Goal: Task Accomplishment & Management: Manage account settings

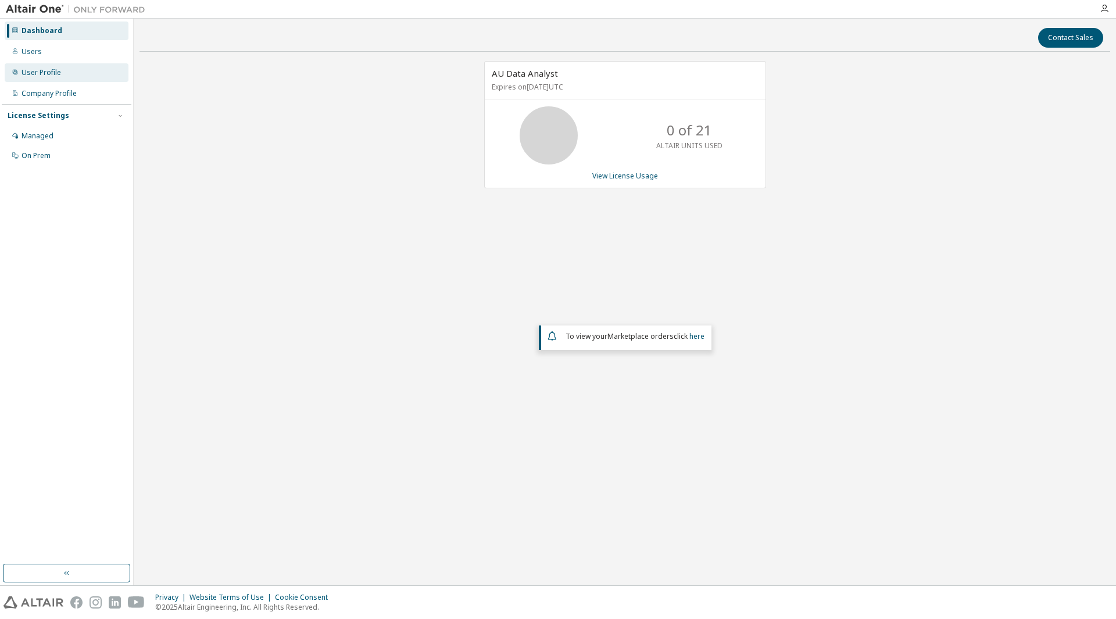
click at [69, 73] on div "User Profile" at bounding box center [67, 72] width 124 height 19
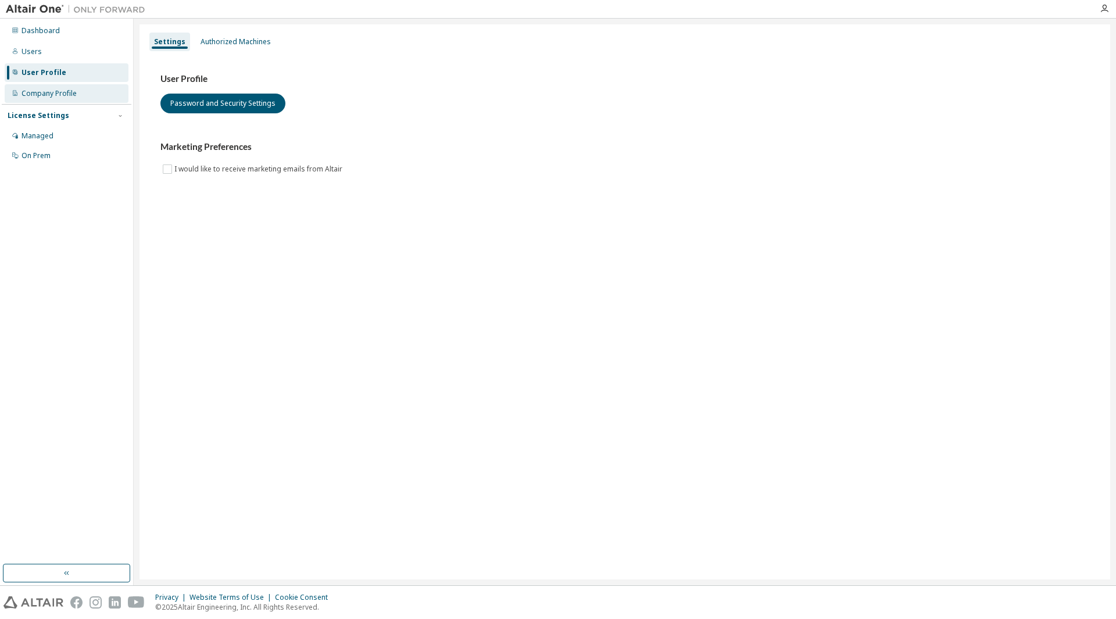
click at [56, 93] on div "Company Profile" at bounding box center [48, 93] width 55 height 9
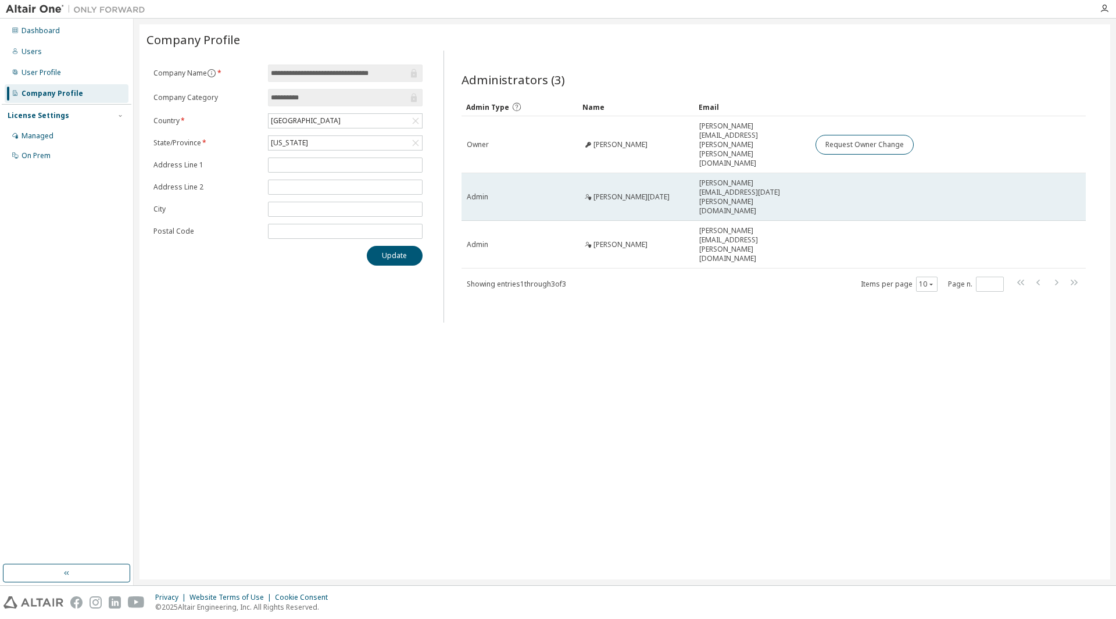
click at [748, 178] on span "[PERSON_NAME][EMAIL_ADDRESS][DATE][PERSON_NAME][DOMAIN_NAME]" at bounding box center [752, 196] width 106 height 37
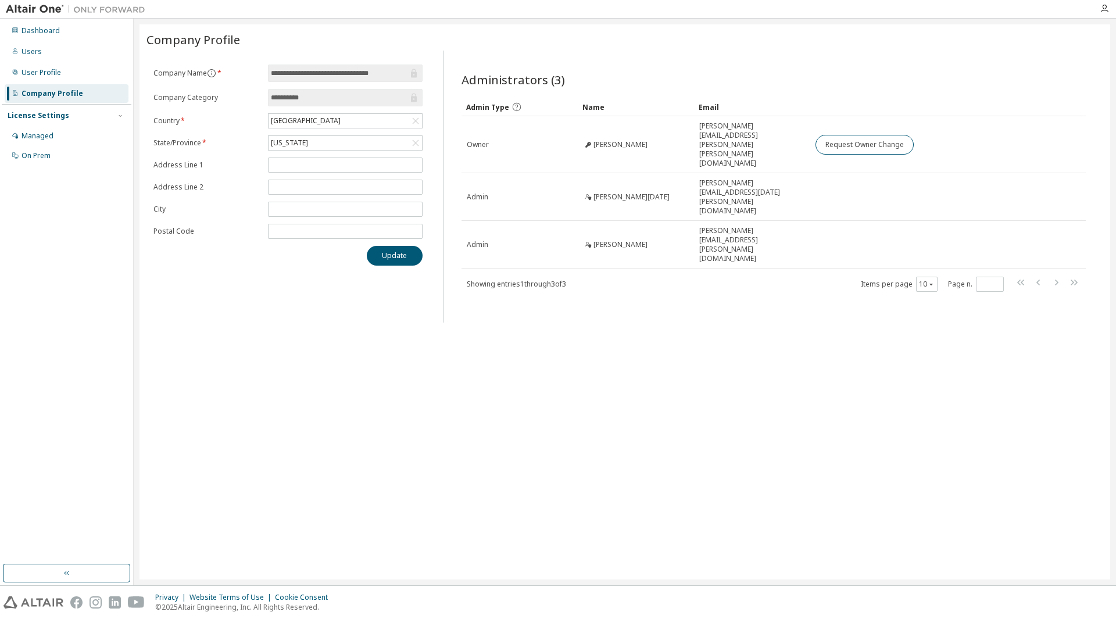
drag, startPoint x: 748, startPoint y: 163, endPoint x: 599, endPoint y: 287, distance: 193.5
click at [599, 287] on div "**********" at bounding box center [624, 301] width 970 height 555
click at [695, 338] on div "**********" at bounding box center [624, 301] width 970 height 555
click at [107, 136] on div "Managed" at bounding box center [67, 136] width 124 height 19
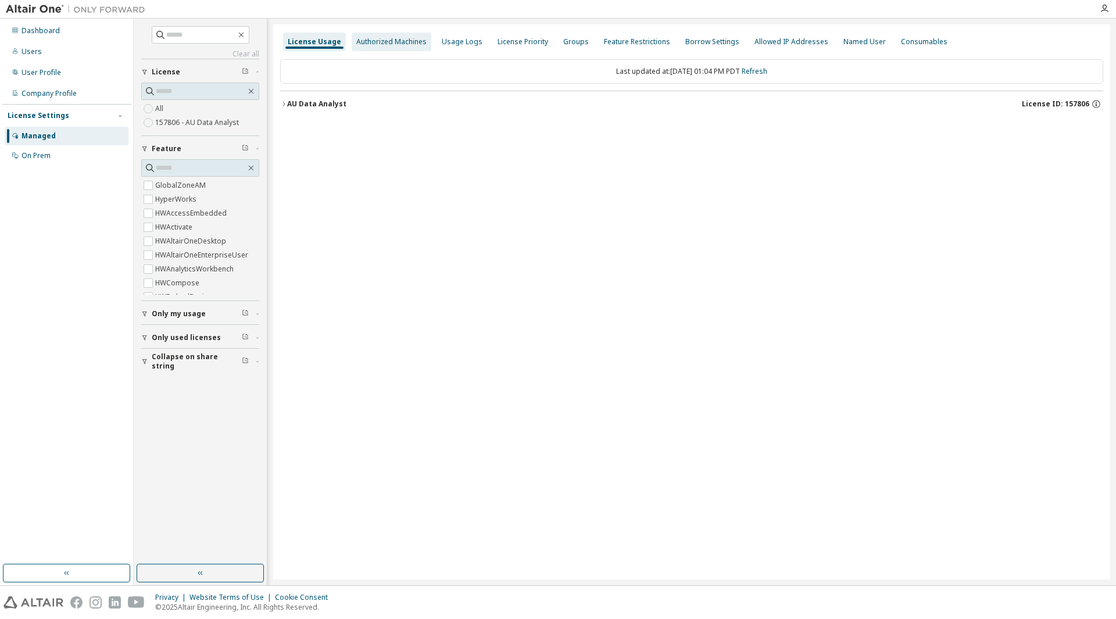
click at [410, 42] on div "Authorized Machines" at bounding box center [391, 41] width 70 height 9
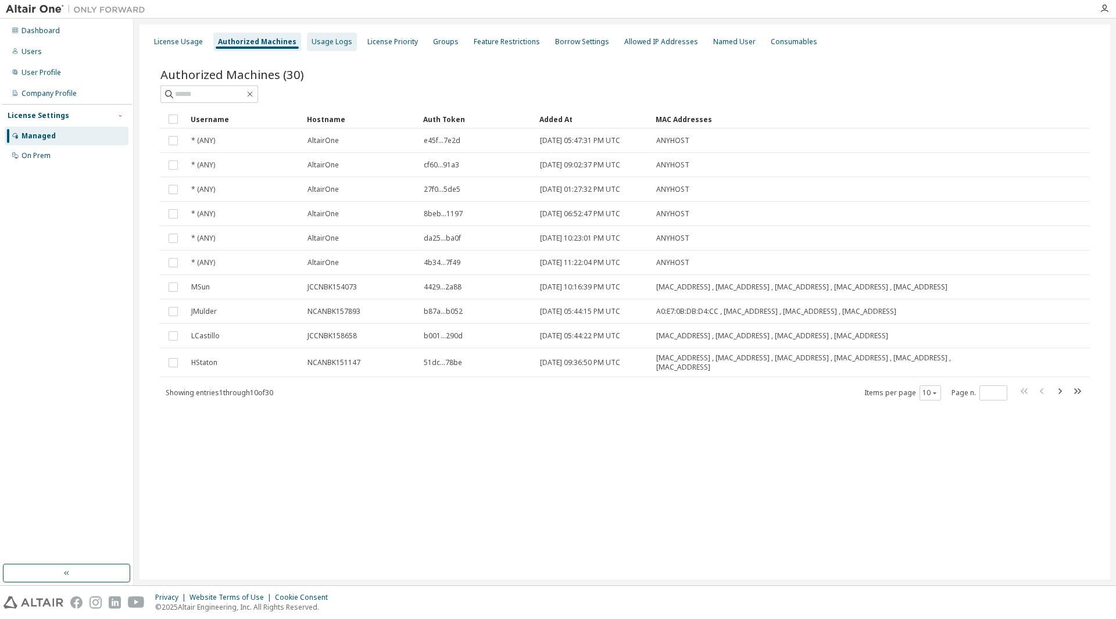
click at [316, 44] on div "Usage Logs" at bounding box center [331, 41] width 41 height 9
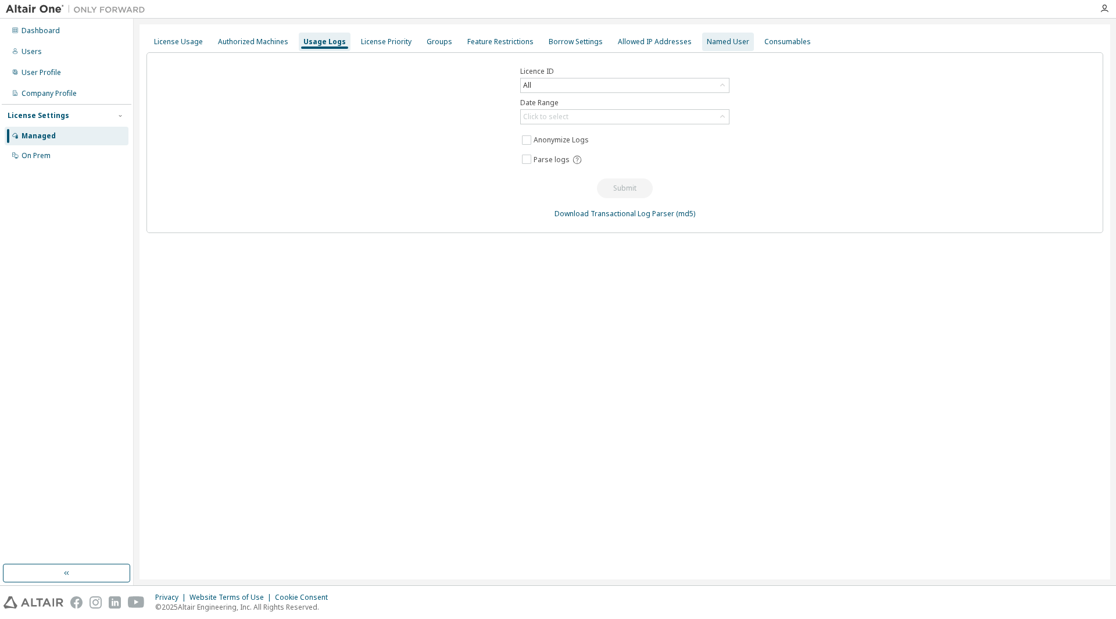
click at [710, 41] on div "Named User" at bounding box center [728, 41] width 42 height 9
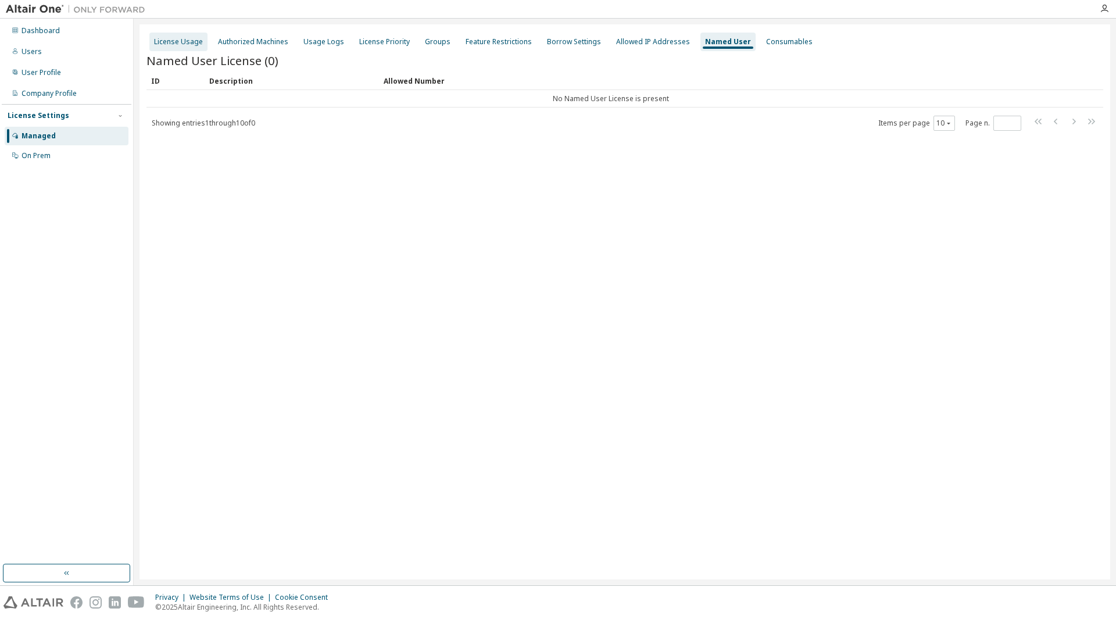
click at [185, 42] on div "License Usage" at bounding box center [178, 41] width 49 height 9
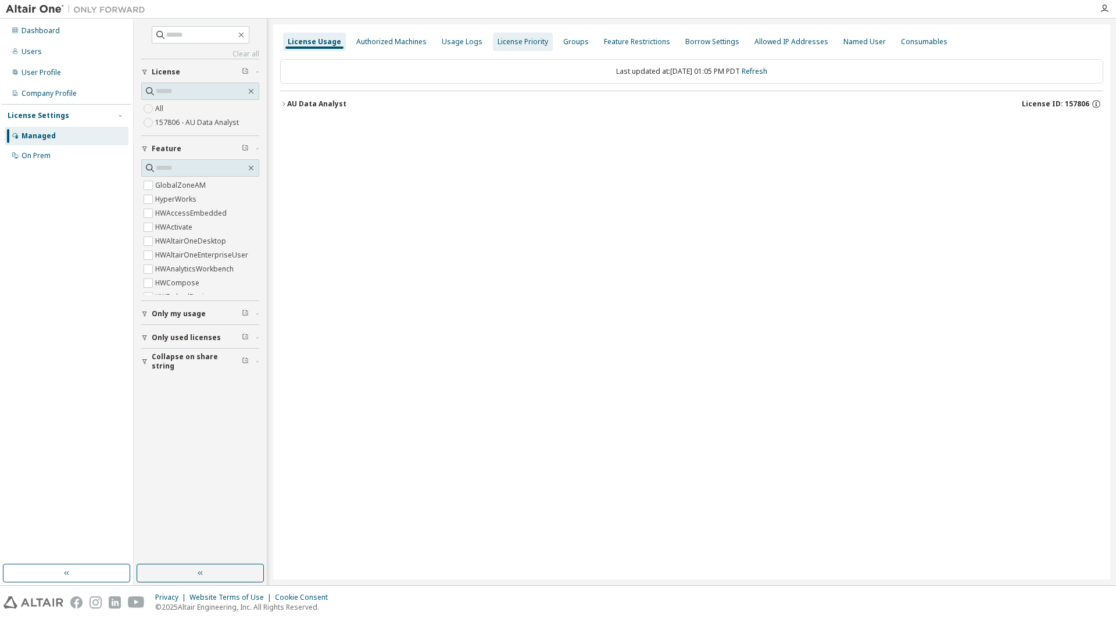
click at [408, 40] on div "Authorized Machines" at bounding box center [391, 41] width 70 height 9
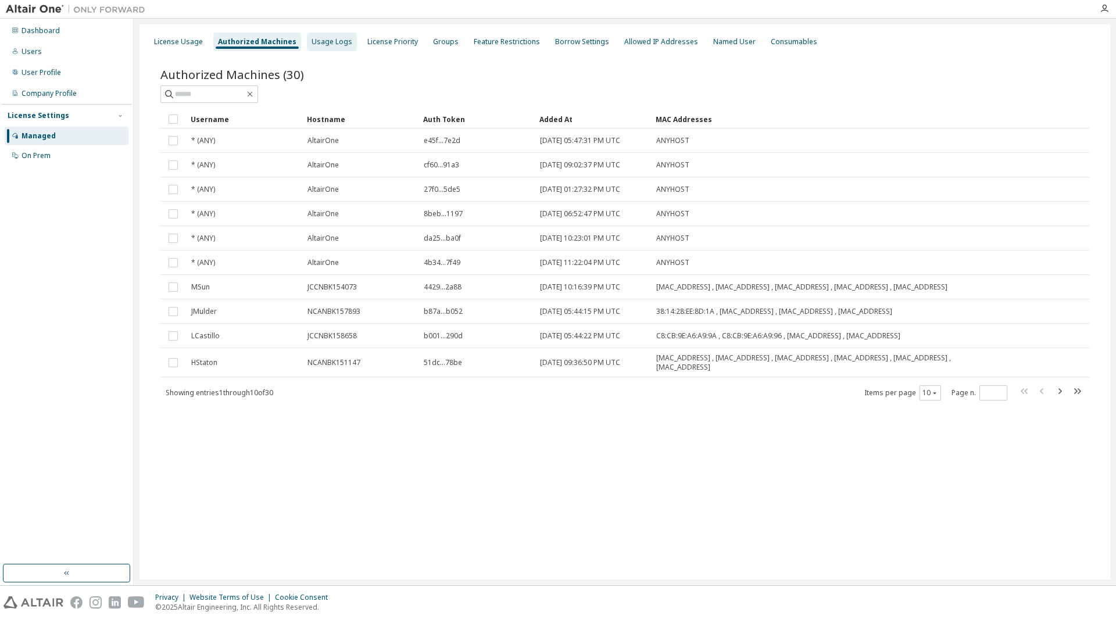
click at [329, 42] on div "Usage Logs" at bounding box center [331, 41] width 41 height 9
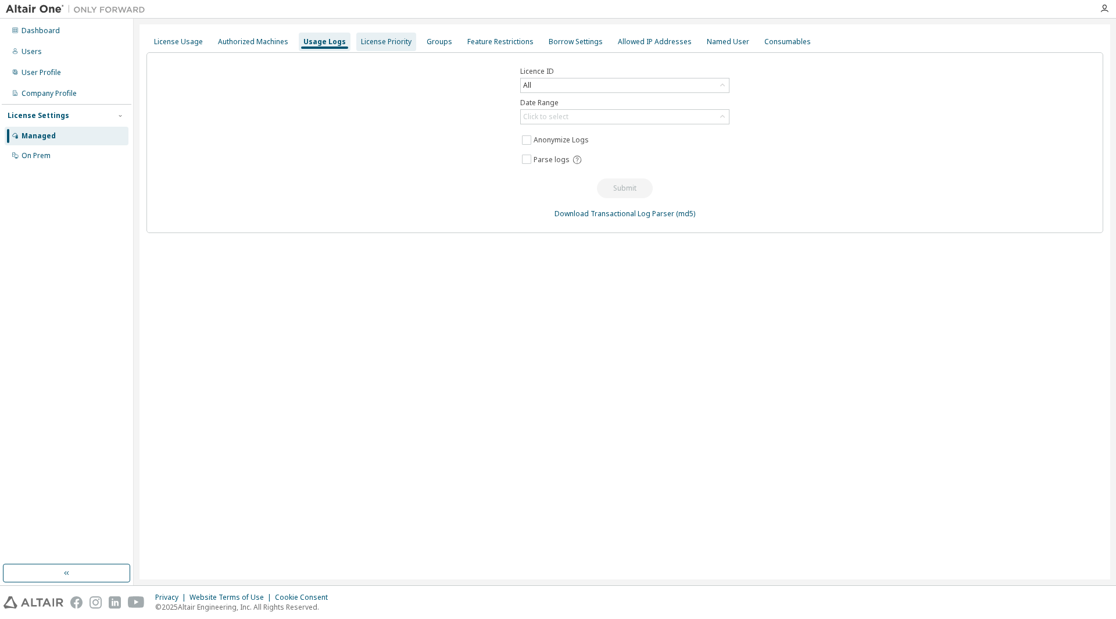
click at [370, 35] on div "License Priority" at bounding box center [386, 42] width 60 height 19
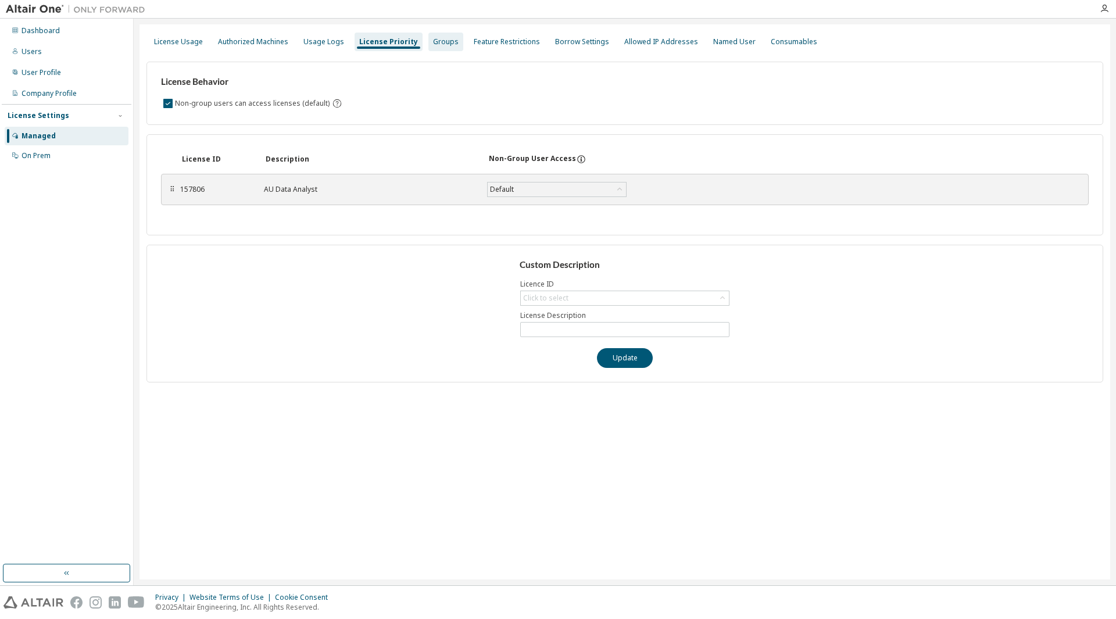
click at [435, 35] on div "Groups" at bounding box center [445, 42] width 35 height 19
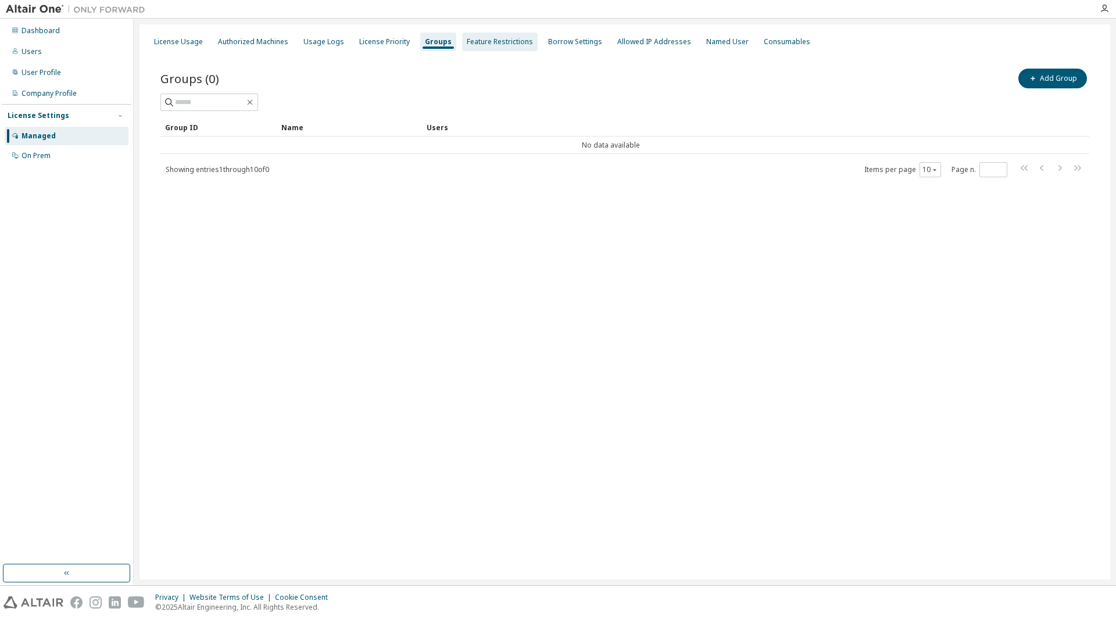
click at [511, 40] on div "Feature Restrictions" at bounding box center [500, 41] width 66 height 9
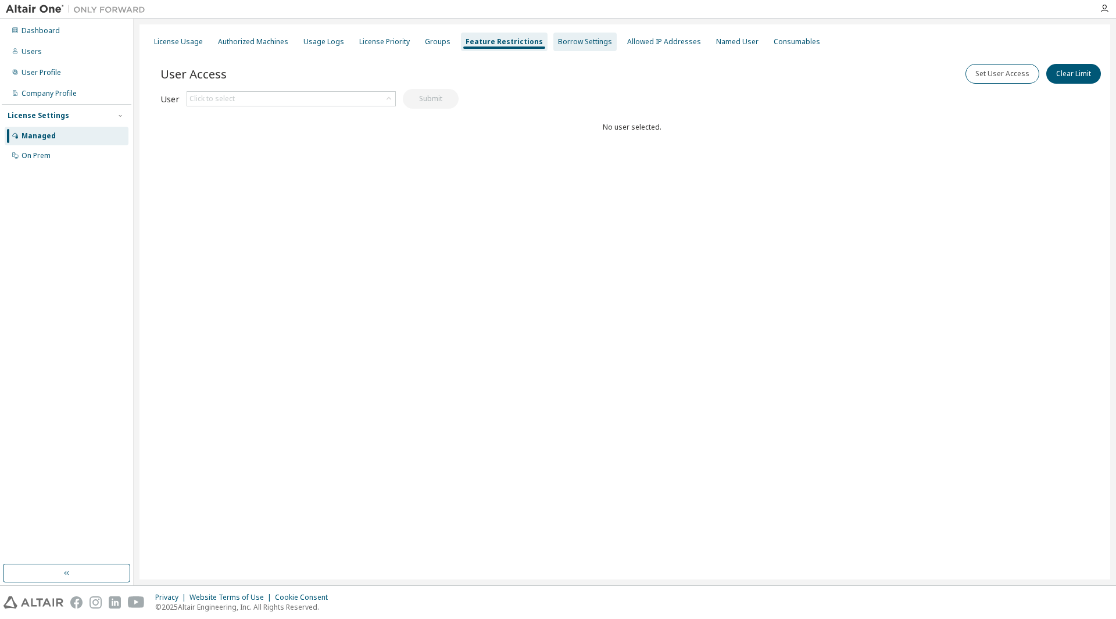
click at [558, 37] on div "Borrow Settings" at bounding box center [585, 41] width 54 height 9
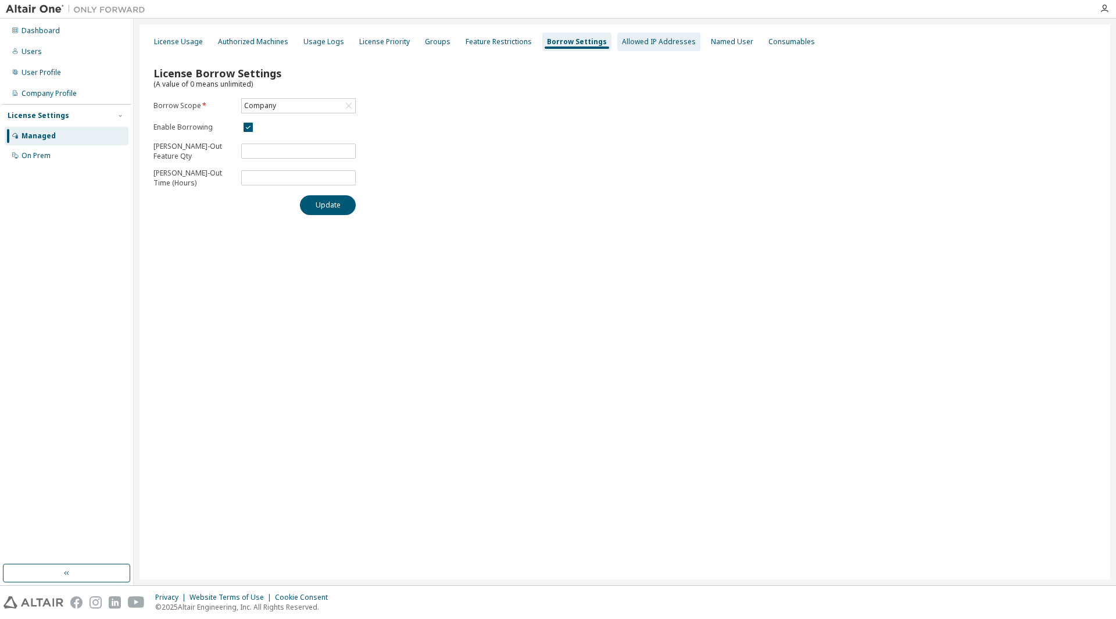
click at [640, 49] on div "Allowed IP Addresses" at bounding box center [658, 42] width 83 height 19
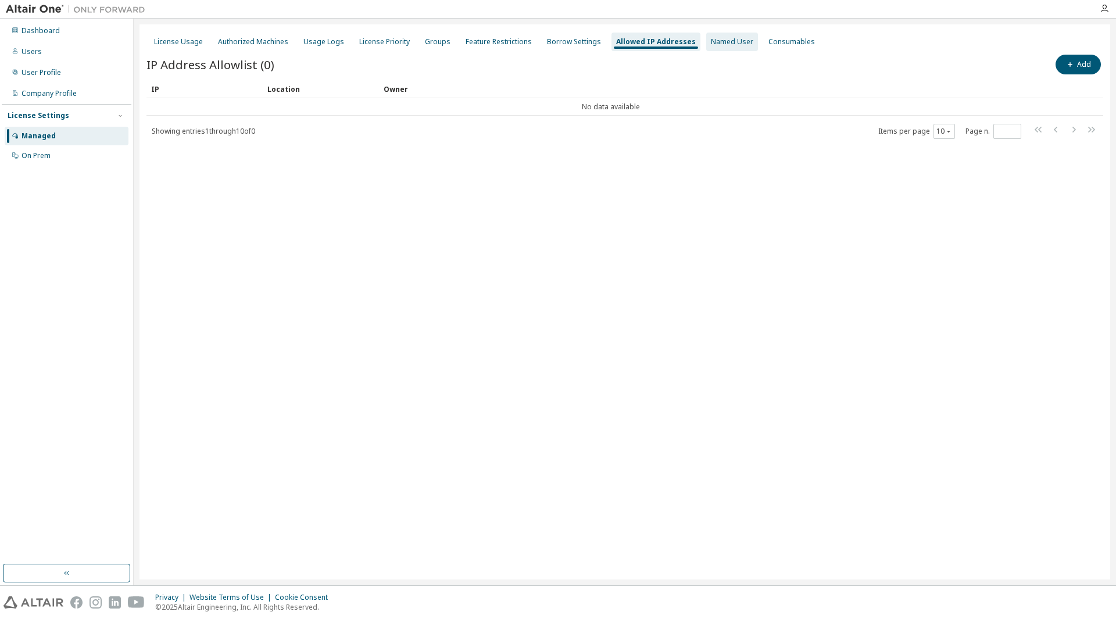
click at [711, 44] on div "Named User" at bounding box center [732, 41] width 42 height 9
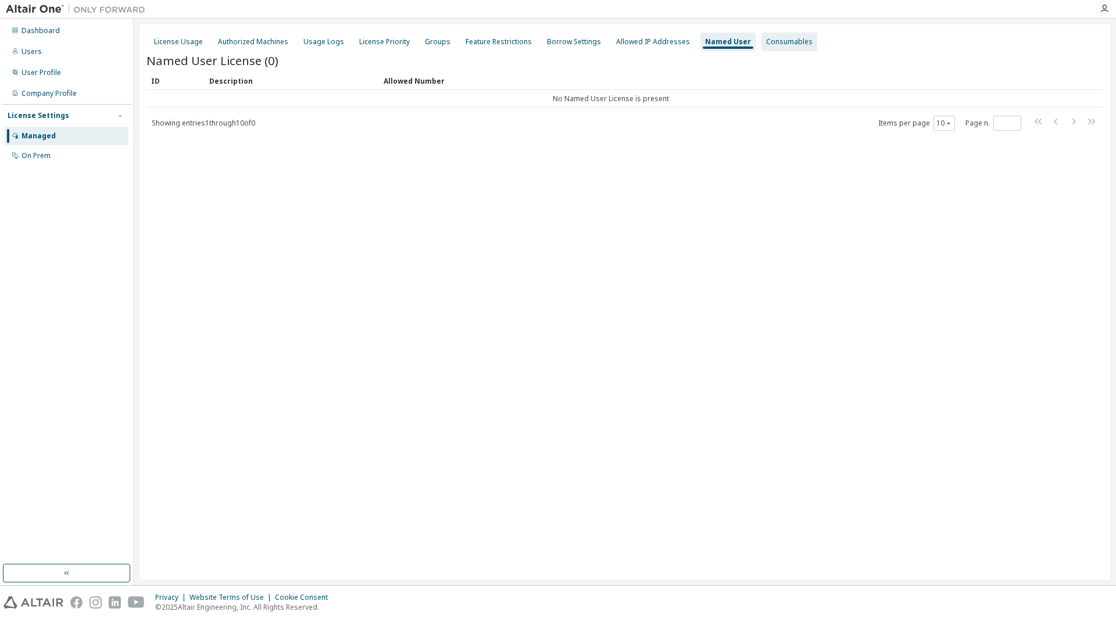
click at [766, 42] on div "Consumables" at bounding box center [789, 41] width 46 height 9
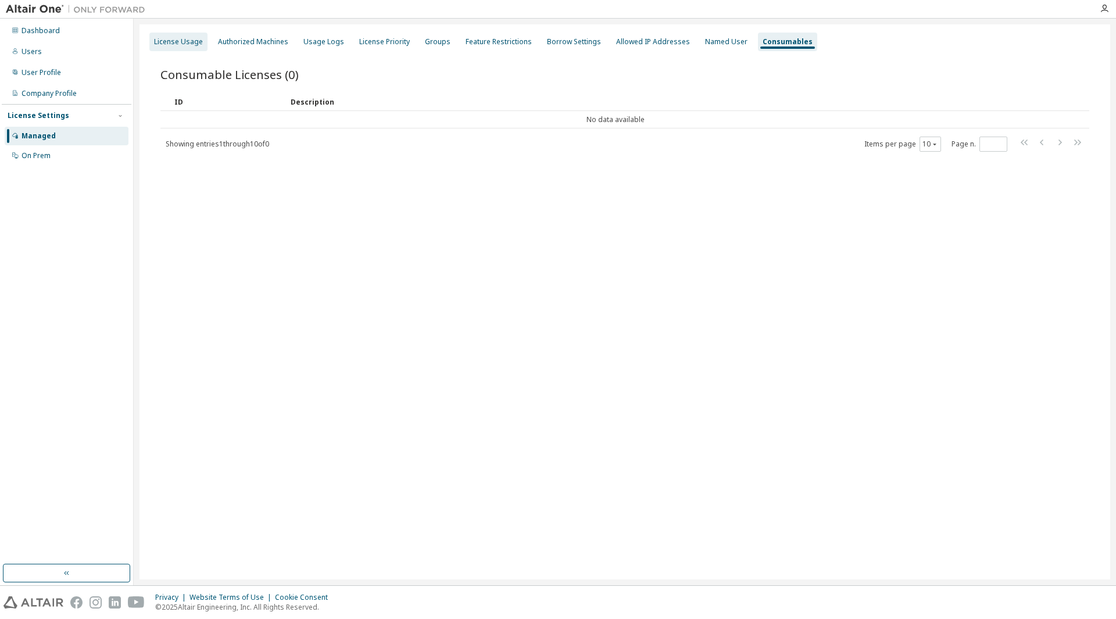
click at [171, 44] on div "License Usage" at bounding box center [178, 41] width 49 height 9
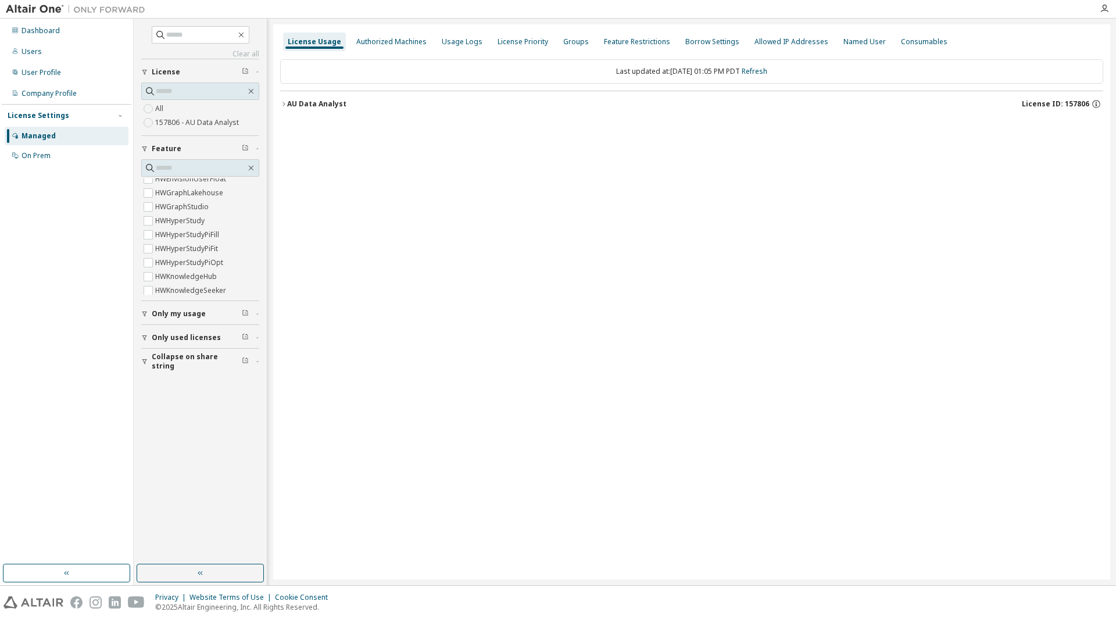
scroll to position [174, 0]
click at [251, 336] on div "Only used licenses" at bounding box center [204, 337] width 104 height 9
click at [368, 41] on div "Authorized Machines" at bounding box center [391, 41] width 70 height 9
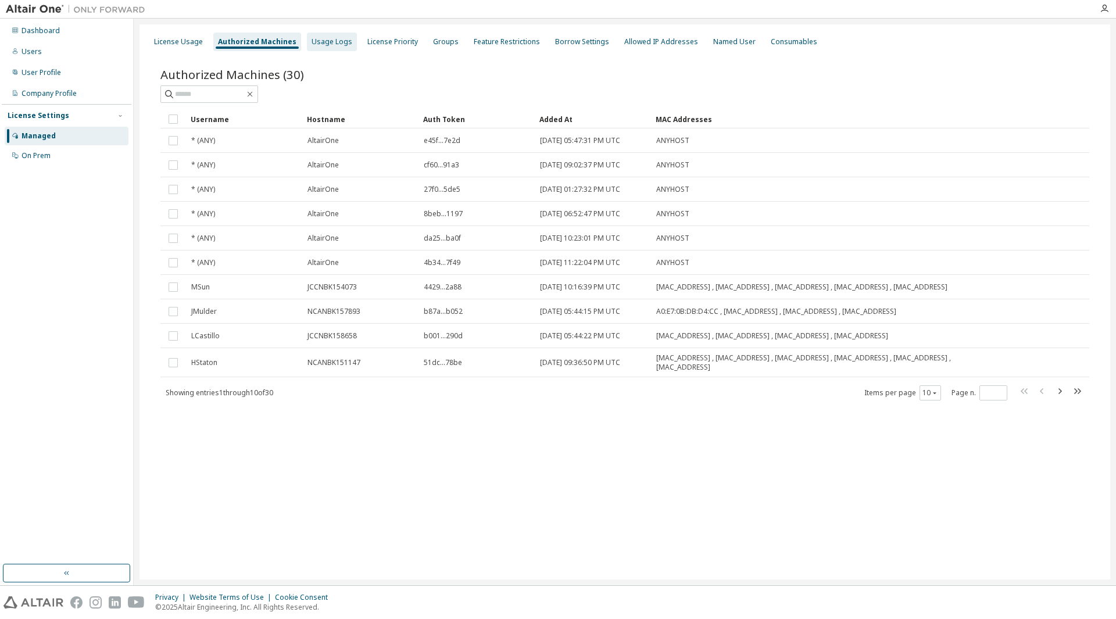
click at [335, 42] on div "Usage Logs" at bounding box center [331, 41] width 41 height 9
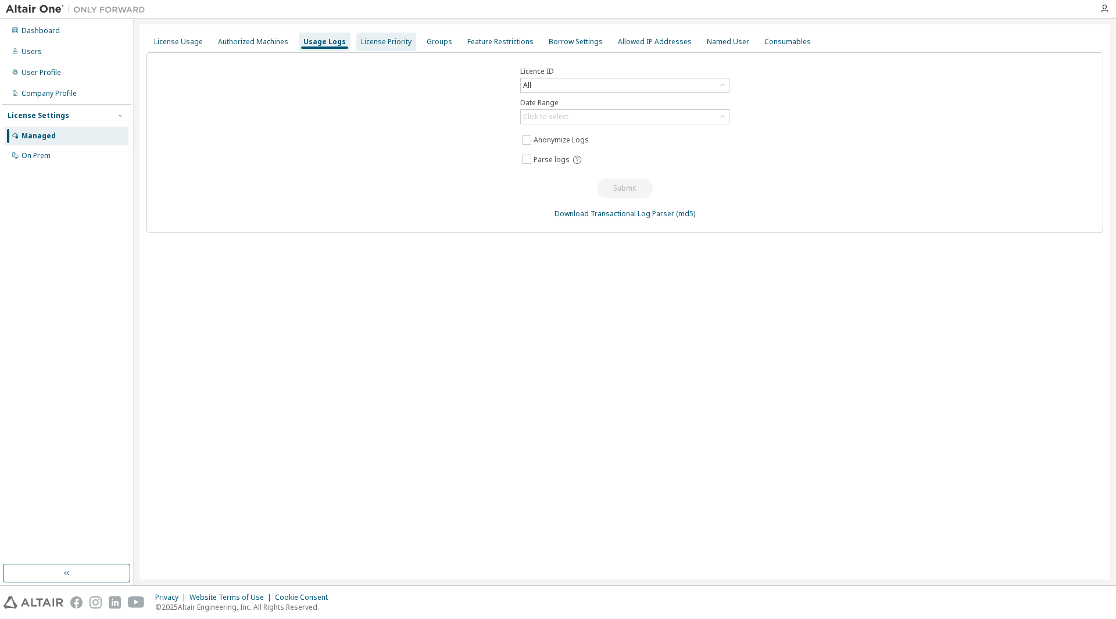
click at [376, 39] on div "License Priority" at bounding box center [386, 41] width 51 height 9
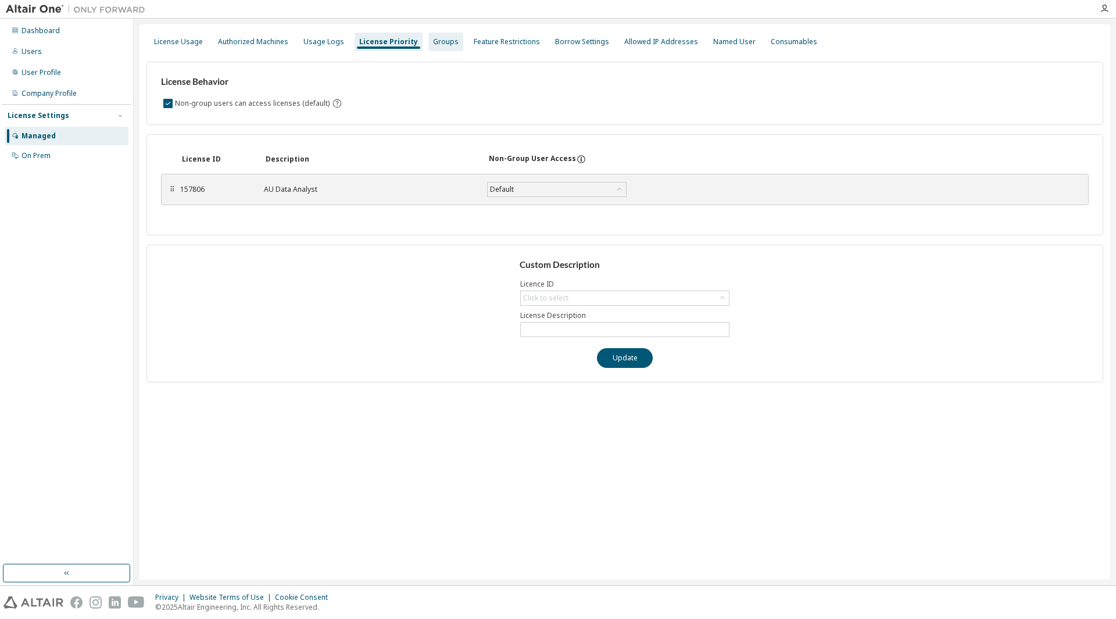
click at [446, 44] on div "Groups" at bounding box center [446, 41] width 26 height 9
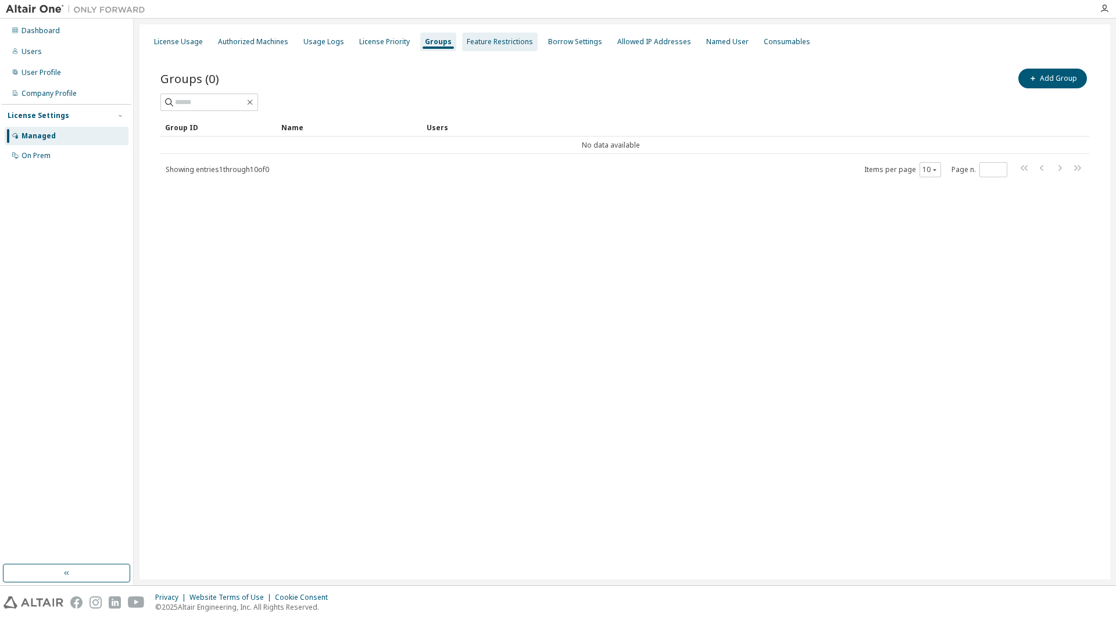
click at [493, 48] on div "Feature Restrictions" at bounding box center [500, 42] width 76 height 19
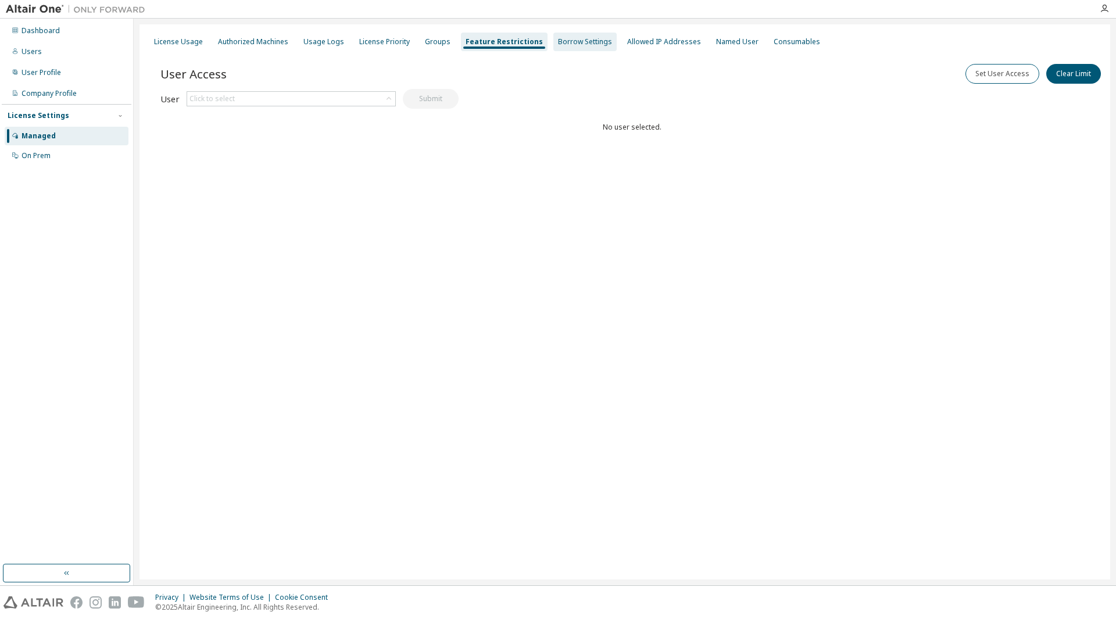
click at [571, 43] on div "Borrow Settings" at bounding box center [585, 41] width 54 height 9
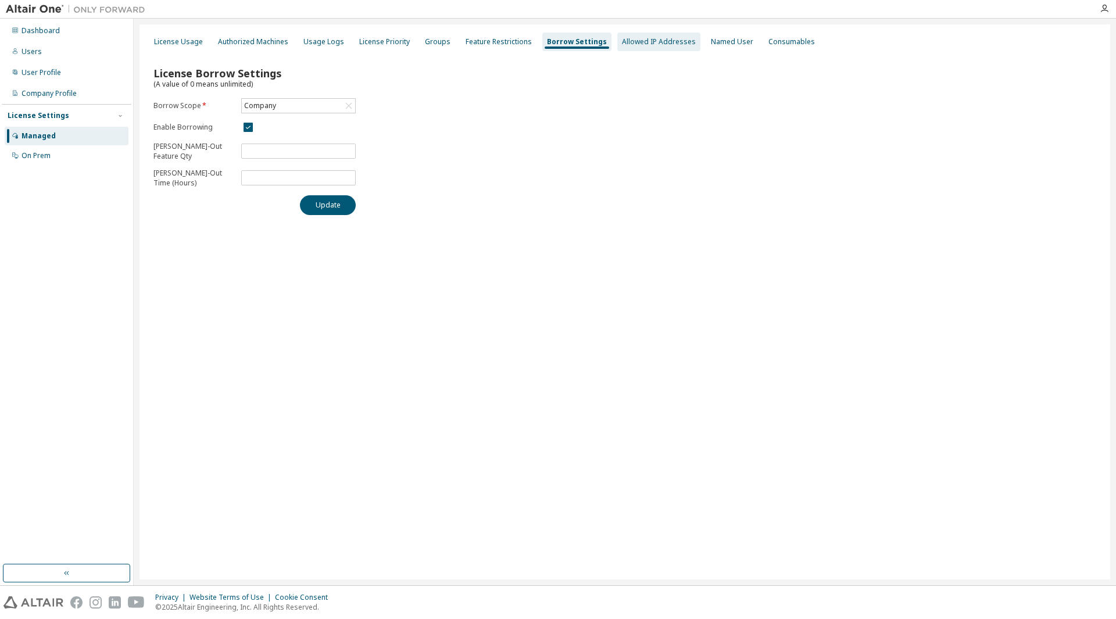
click at [624, 42] on div "Allowed IP Addresses" at bounding box center [659, 41] width 74 height 9
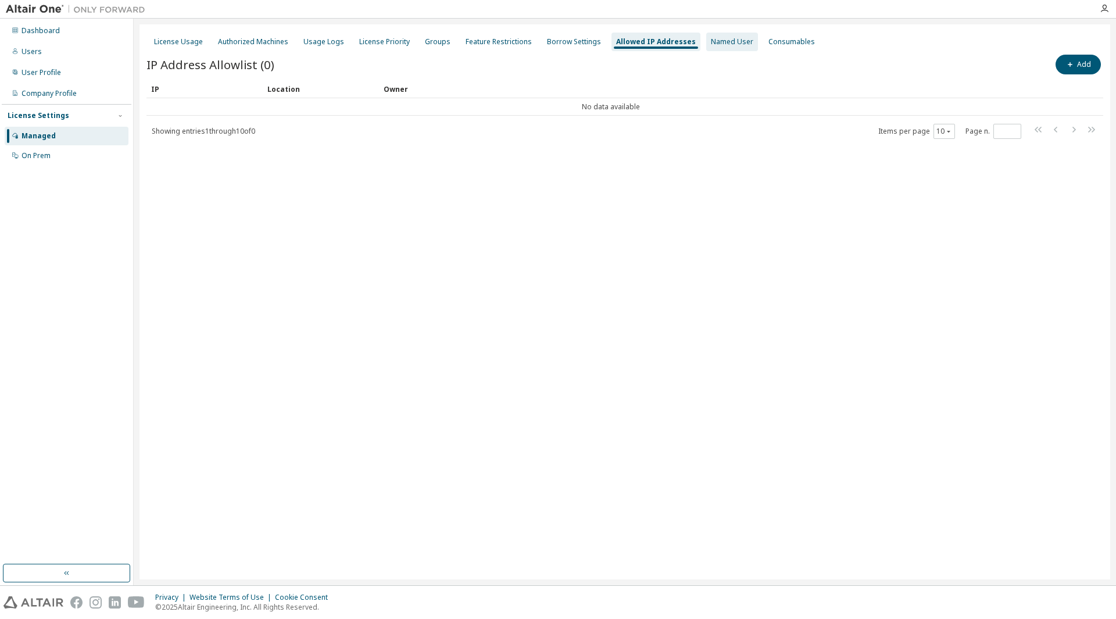
click at [712, 42] on div "Named User" at bounding box center [732, 41] width 42 height 9
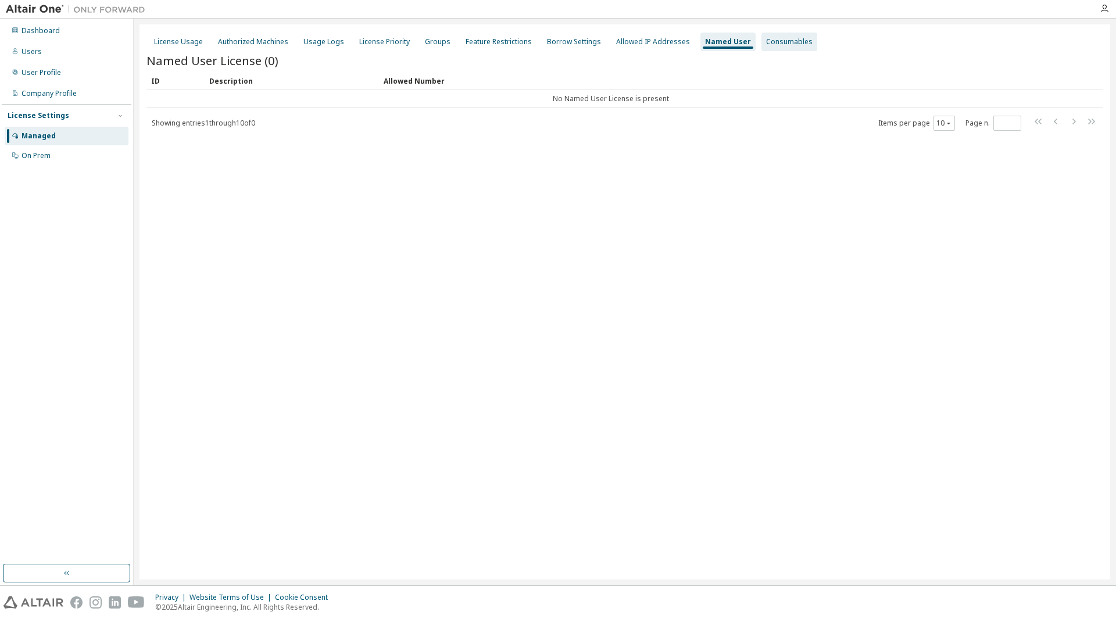
click at [773, 42] on div "Consumables" at bounding box center [789, 41] width 46 height 9
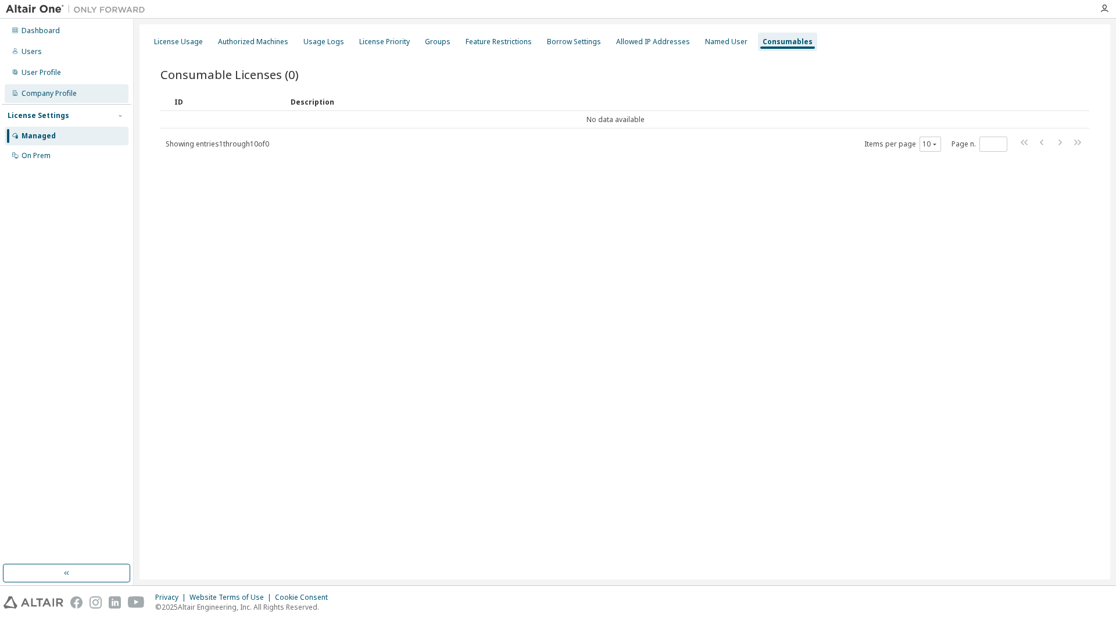
click at [48, 86] on div "Company Profile" at bounding box center [67, 93] width 124 height 19
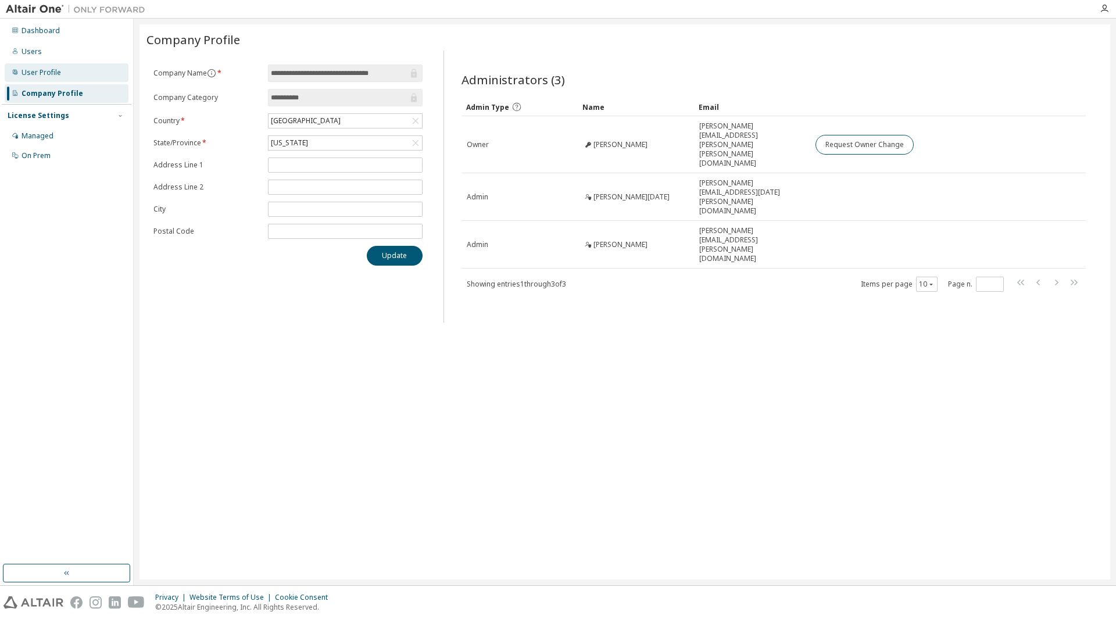
click at [57, 72] on div "User Profile" at bounding box center [41, 72] width 40 height 9
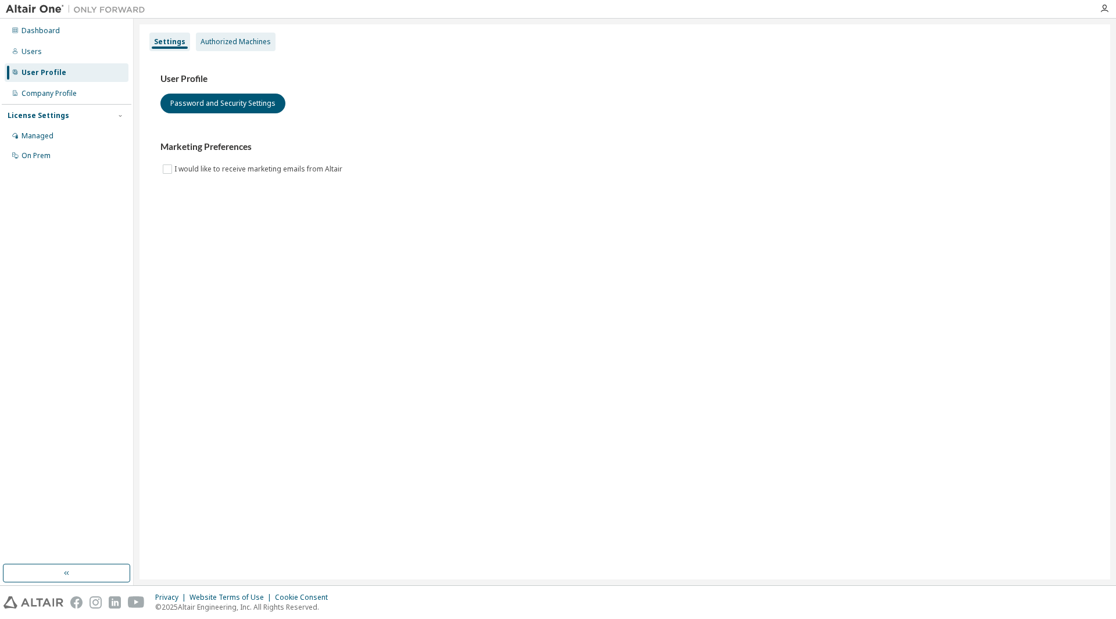
click at [260, 37] on div "Authorized Machines" at bounding box center [235, 41] width 70 height 9
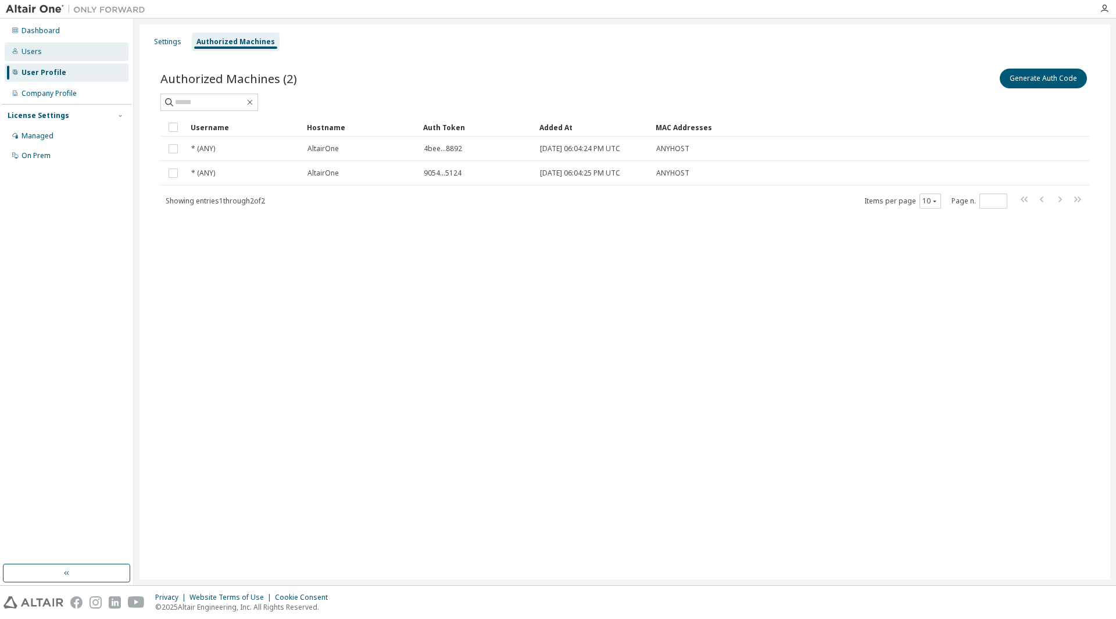
click at [21, 52] on div "Users" at bounding box center [67, 51] width 124 height 19
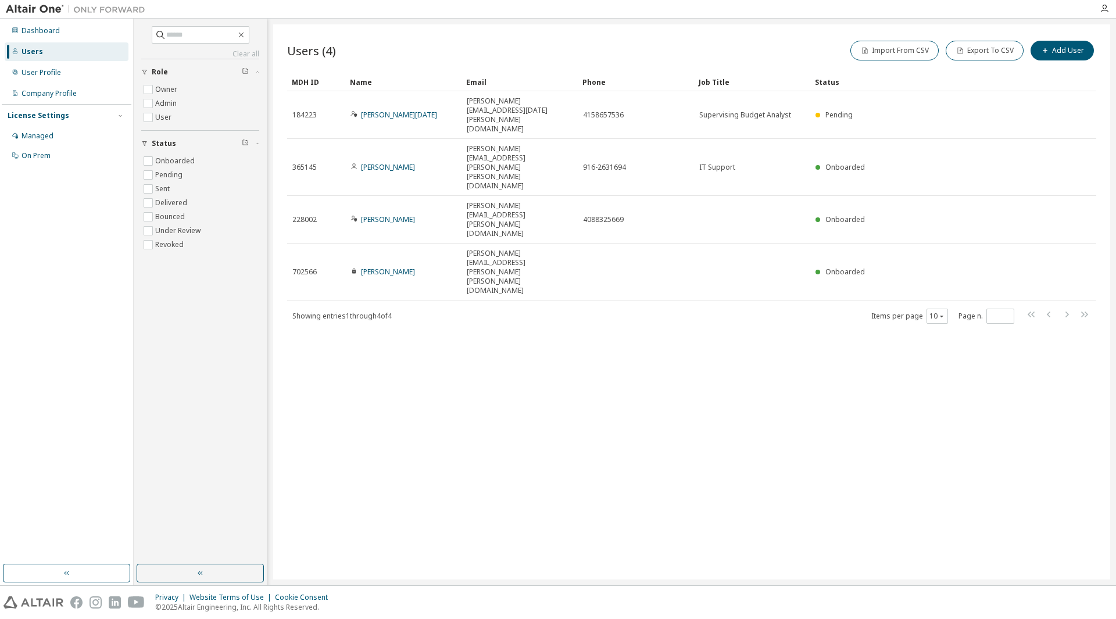
click at [822, 318] on div "Users (4) Import From CSV Export To CSV Add User Clear Load Save Save As Field …" at bounding box center [691, 301] width 837 height 555
click at [543, 412] on div "Users (4) Import From CSV Export To CSV Add User Clear Load Save Save As Field …" at bounding box center [691, 301] width 837 height 555
click at [87, 77] on div "User Profile" at bounding box center [67, 72] width 124 height 19
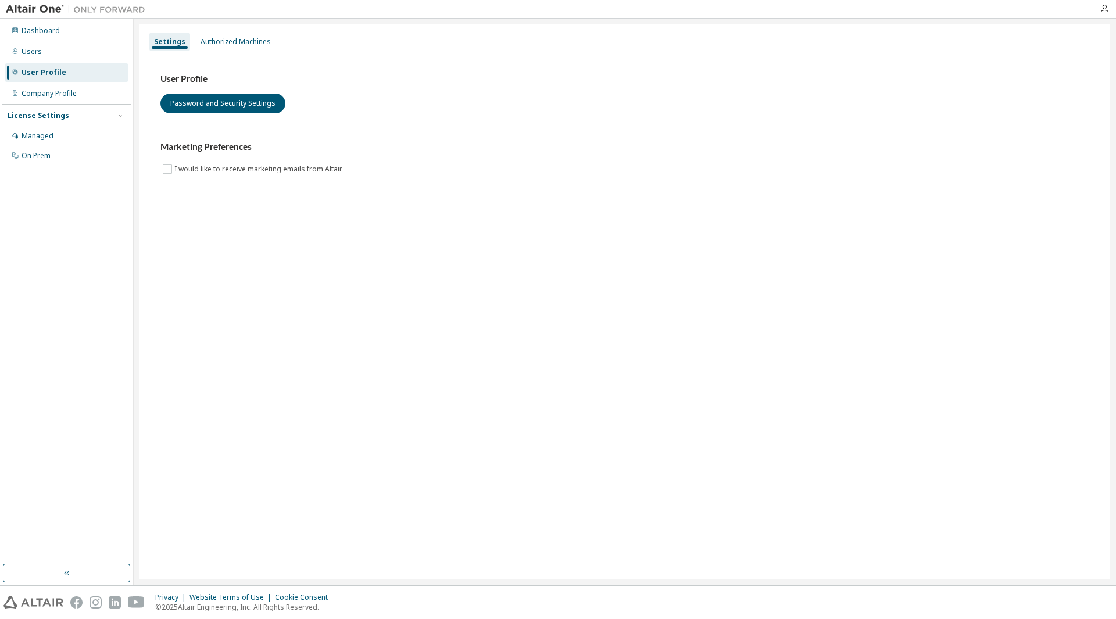
click at [175, 42] on div "Settings" at bounding box center [169, 41] width 31 height 9
click at [209, 98] on button "Password and Security Settings" at bounding box center [222, 104] width 125 height 20
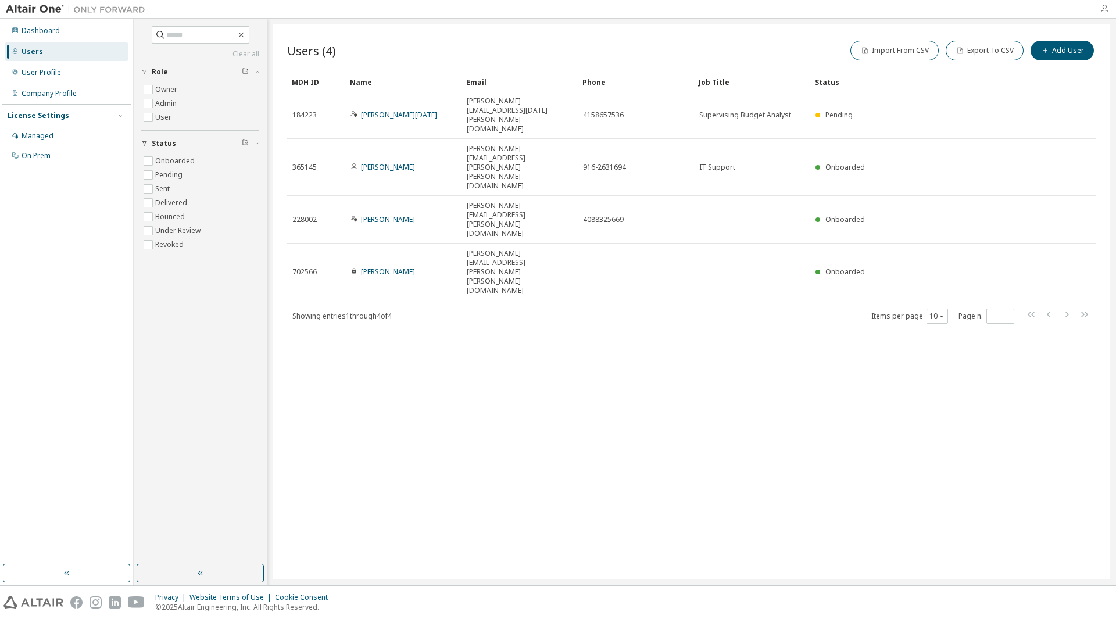
click at [1102, 12] on icon "button" at bounding box center [1103, 8] width 9 height 9
